Goal: Task Accomplishment & Management: Manage account settings

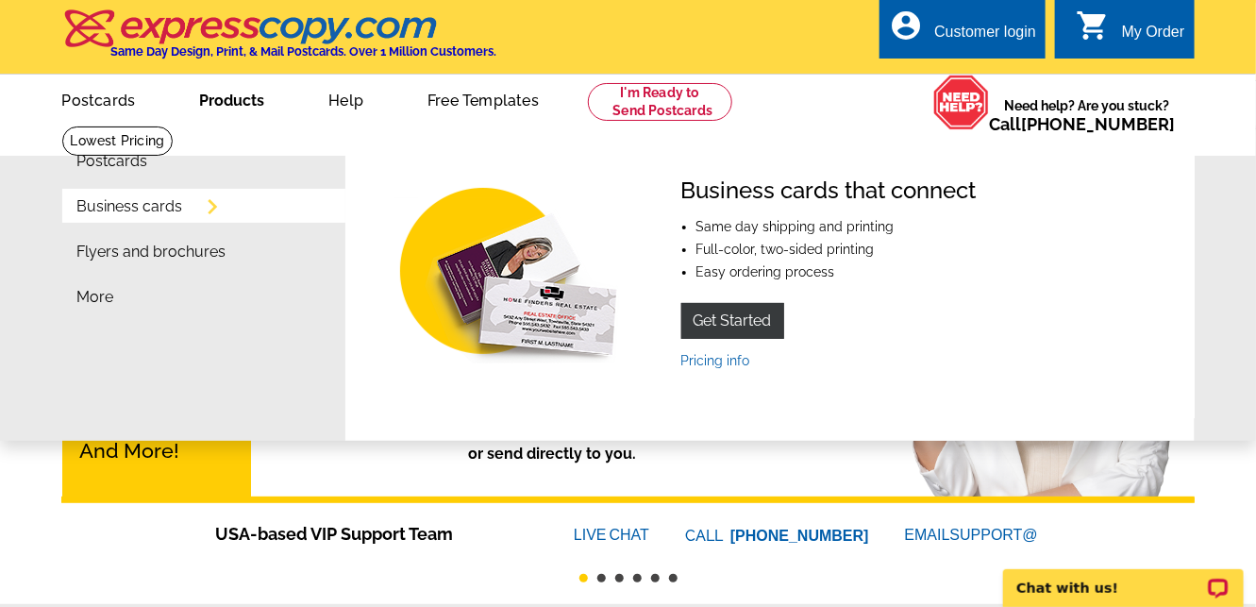
click at [136, 210] on link "Business cards" at bounding box center [130, 206] width 106 height 15
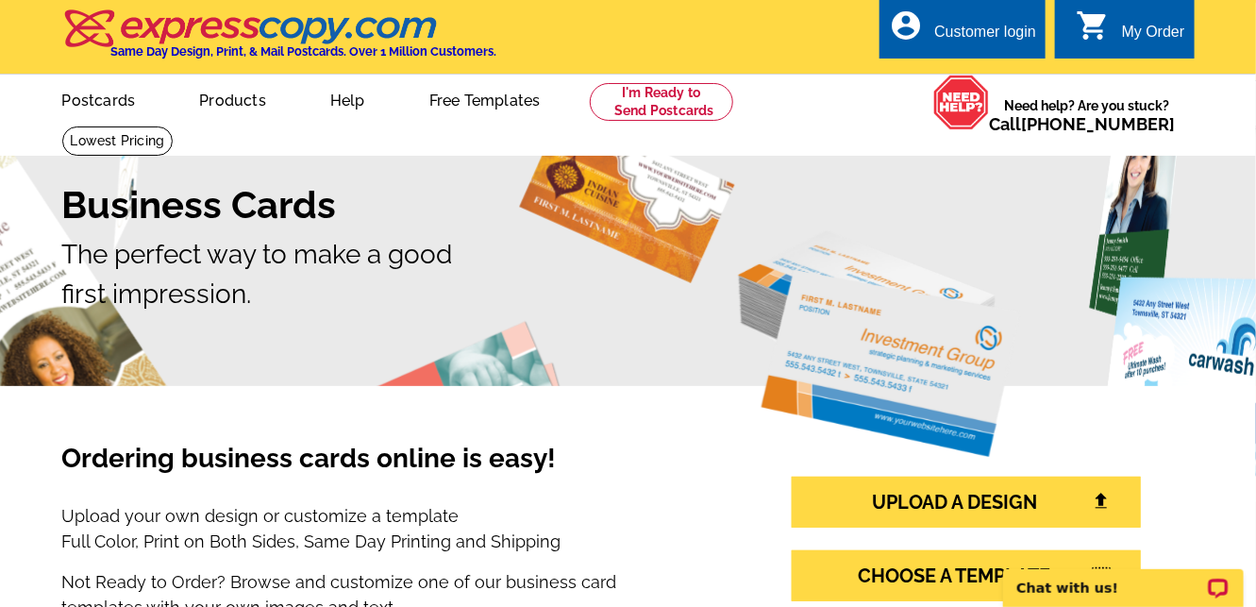
click at [969, 25] on div "Customer login" at bounding box center [985, 37] width 102 height 26
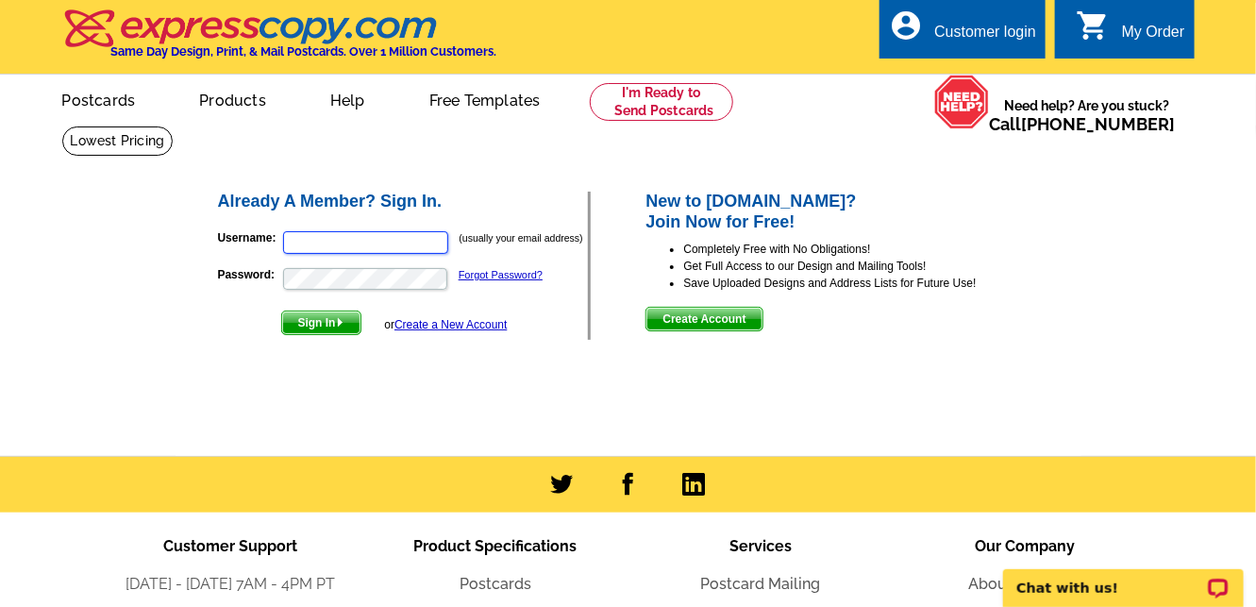
click at [325, 247] on input "Username:" at bounding box center [365, 242] width 165 height 23
type input "[EMAIL_ADDRESS][DOMAIN_NAME]"
click at [310, 318] on span "Sign In" at bounding box center [321, 322] width 78 height 23
